Goal: Task Accomplishment & Management: Use online tool/utility

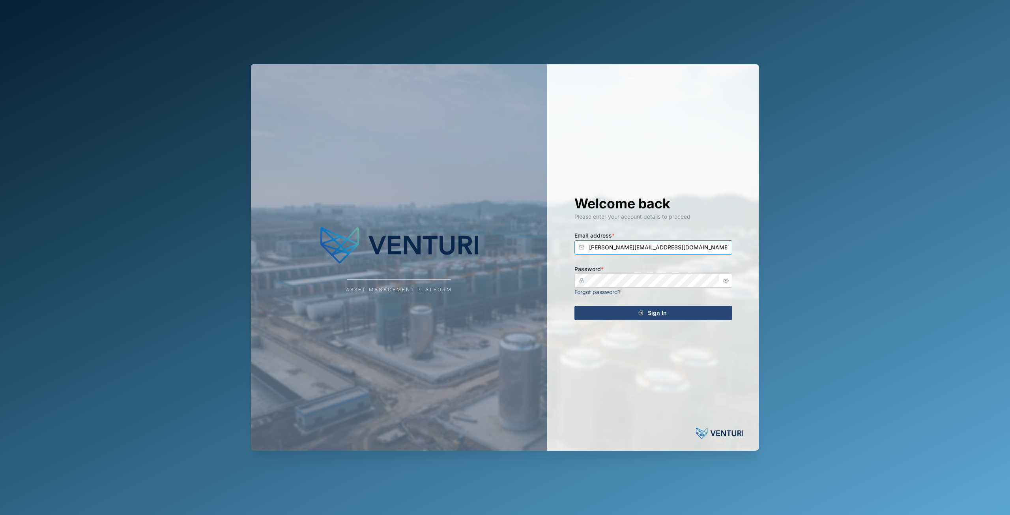
click at [624, 252] on input "[PERSON_NAME][EMAIL_ADDRESS][DOMAIN_NAME]" at bounding box center [653, 247] width 158 height 14
type input "[EMAIL_ADDRESS][DOMAIN_NAME]"
click at [674, 311] on div "Sign In" at bounding box center [651, 312] width 145 height 13
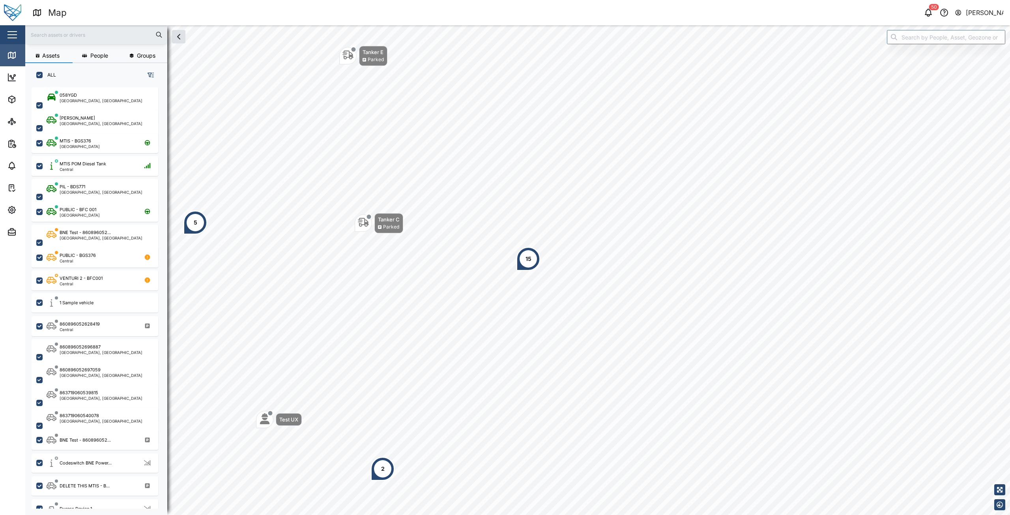
scroll to position [418, 123]
click at [18, 26] on div "Close" at bounding box center [51, 34] width 103 height 19
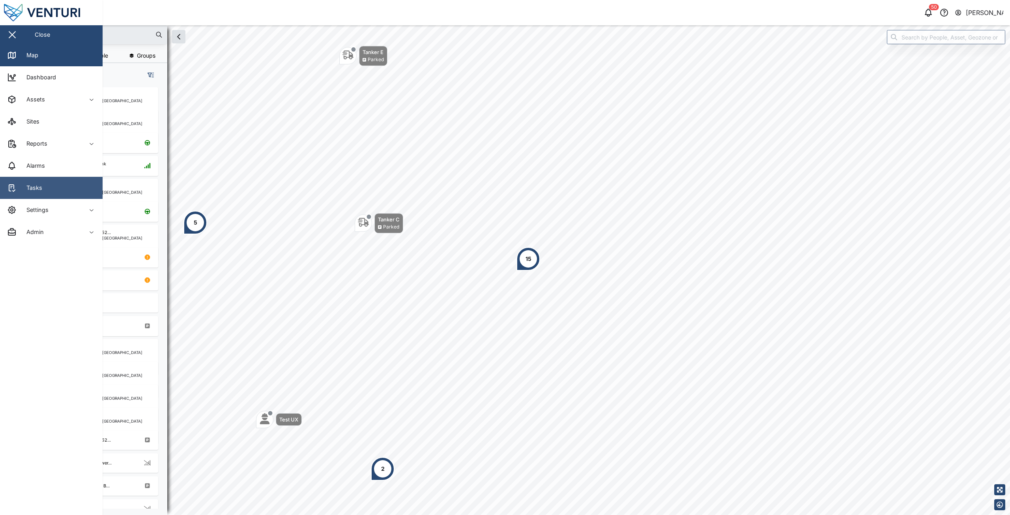
click at [34, 192] on div "Tasks" at bounding box center [32, 187] width 22 height 9
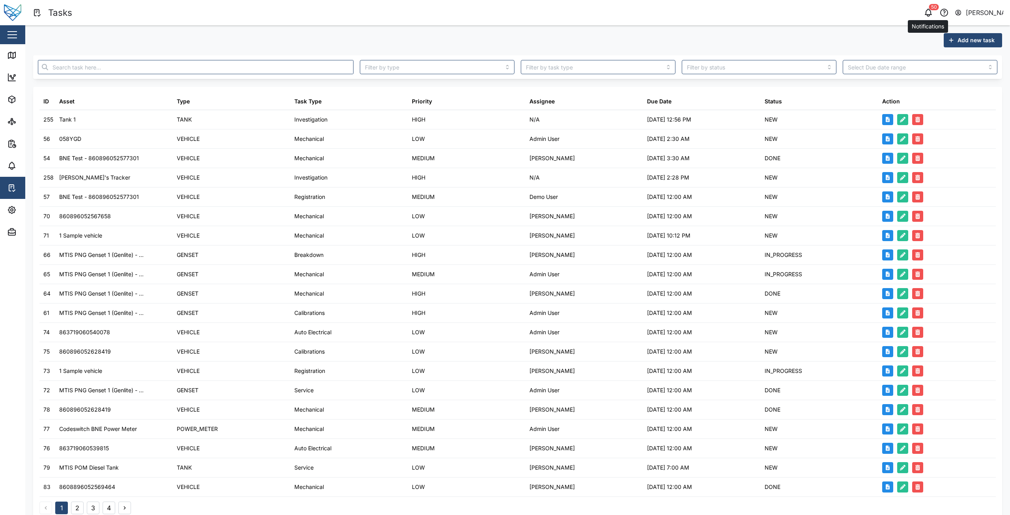
click at [932, 9] on div "50" at bounding box center [934, 7] width 10 height 6
click at [927, 13] on icon "button" at bounding box center [927, 12] width 9 height 9
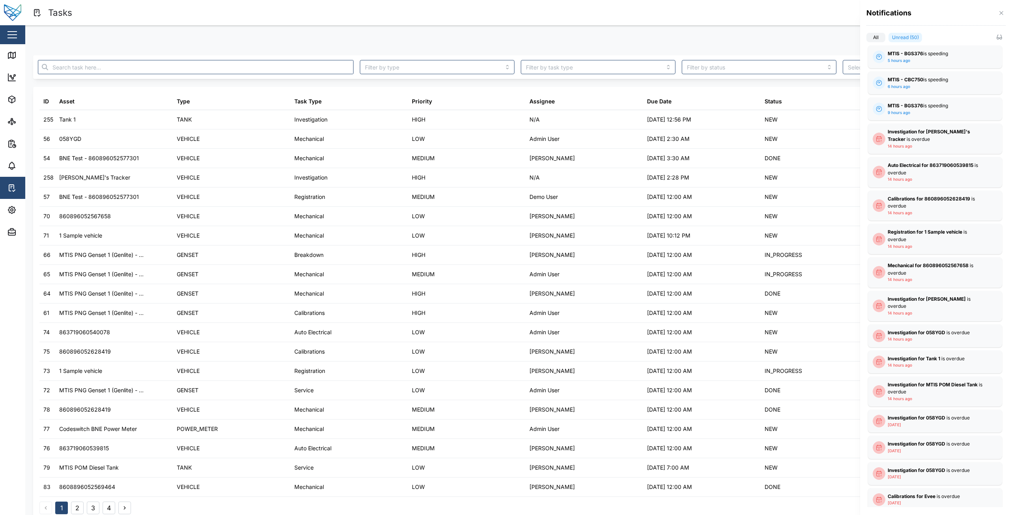
click at [758, 17] on div at bounding box center [505, 257] width 1010 height 515
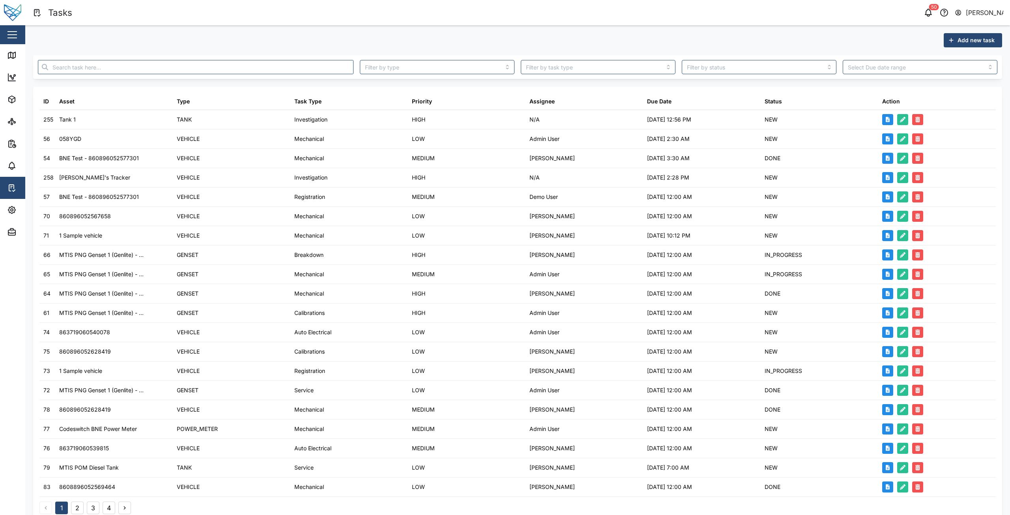
click at [822, 17] on div "50 [PERSON_NAME]" at bounding box center [767, 12] width 486 height 11
click at [754, 38] on div "Add new task" at bounding box center [517, 40] width 969 height 14
